Goal: Information Seeking & Learning: Find specific fact

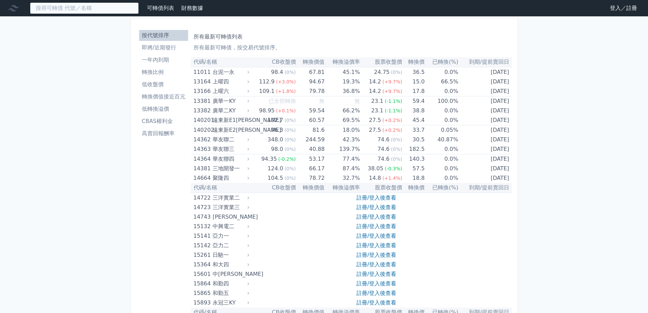
click at [44, 10] on input at bounding box center [84, 8] width 109 height 12
click at [81, 6] on input at bounding box center [84, 8] width 109 height 12
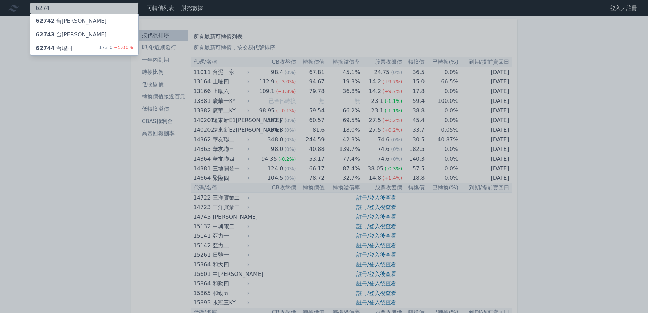
type input "6274"
click at [75, 34] on div "62743 台燿三" at bounding box center [84, 35] width 108 height 14
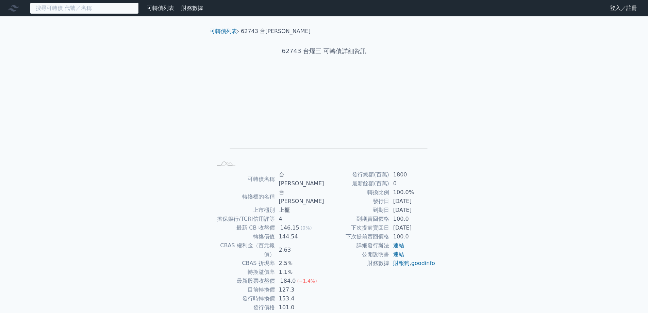
click at [81, 9] on input at bounding box center [84, 8] width 109 height 12
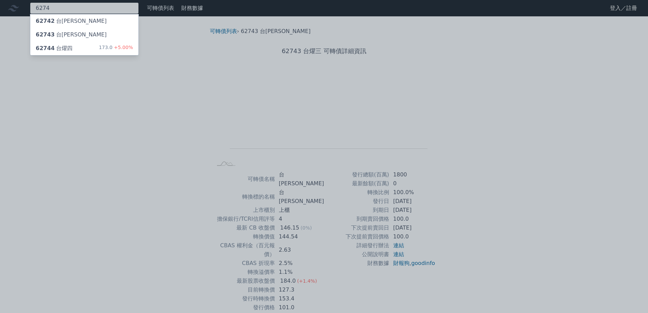
type input "6274"
click at [91, 23] on div "62742 台燿二" at bounding box center [84, 21] width 108 height 14
